Goal: Go to known website: Access a specific website the user already knows

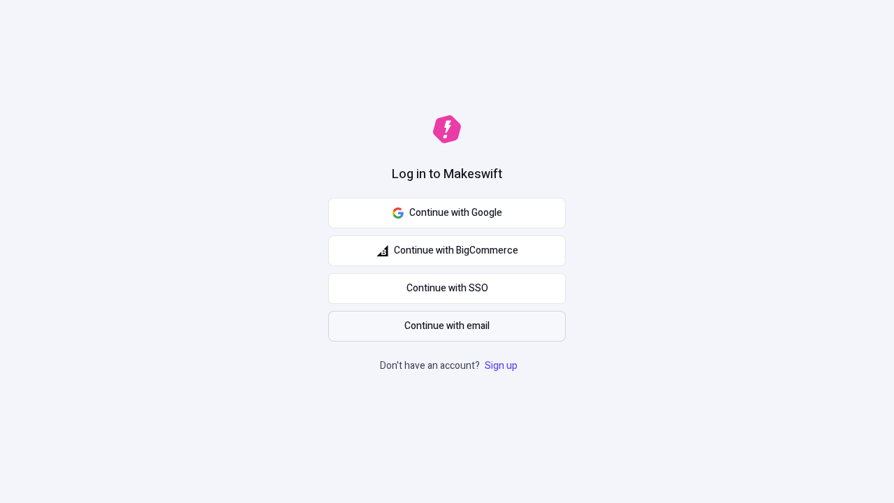
click at [447, 326] on span "Continue with email" at bounding box center [447, 326] width 85 height 15
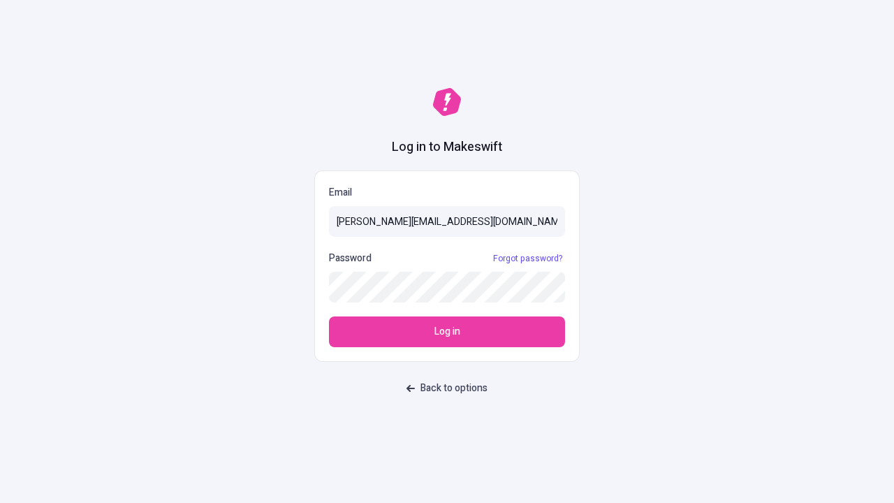
type input "sasha+test-ui@makeswift.com"
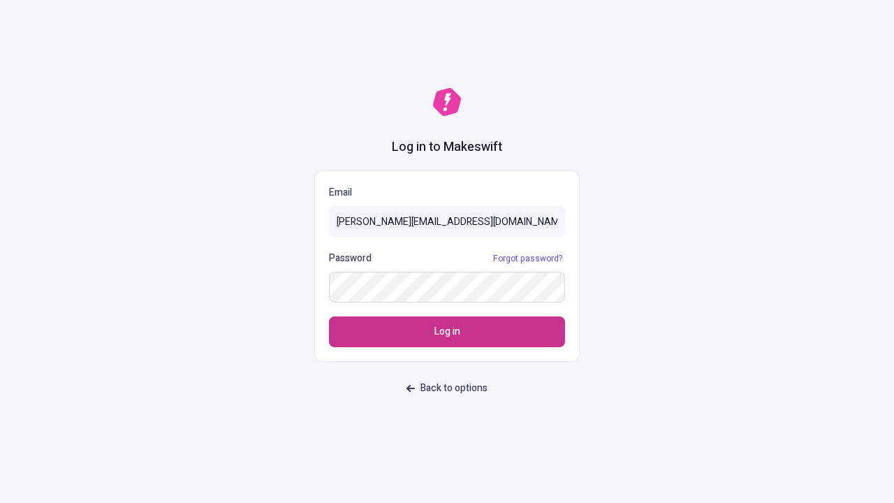
click at [447, 332] on span "Log in" at bounding box center [448, 331] width 26 height 15
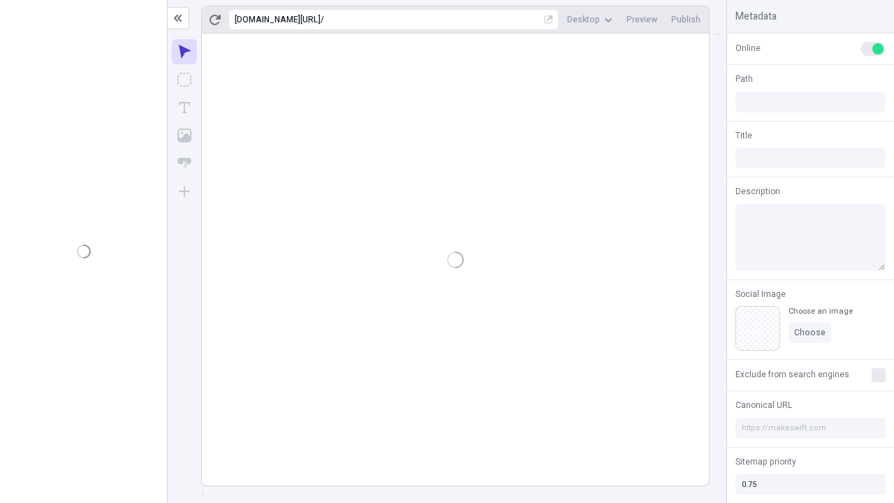
type input "/deep-link-tenuis"
